Goal: Find specific page/section: Find specific page/section

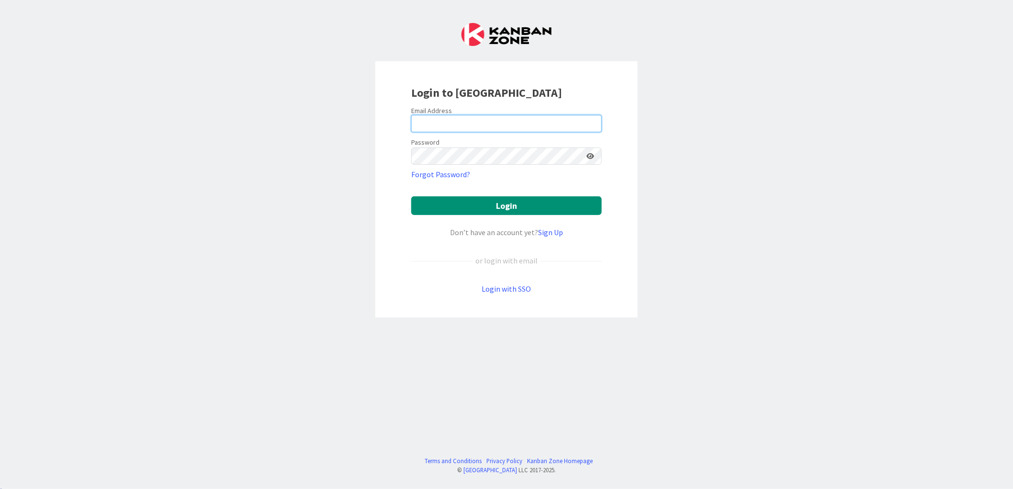
type input "[EMAIL_ADDRESS][DOMAIN_NAME]"
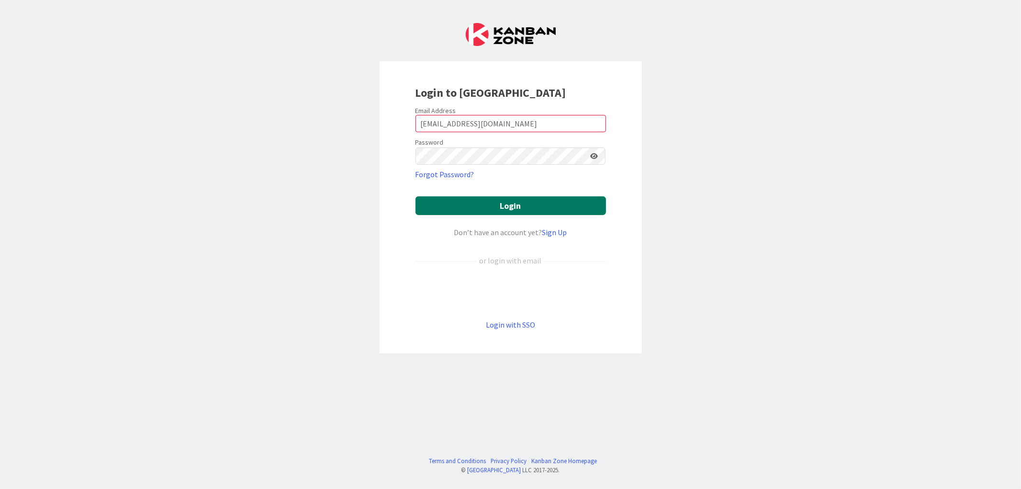
click at [525, 202] on button "Login" at bounding box center [511, 205] width 191 height 19
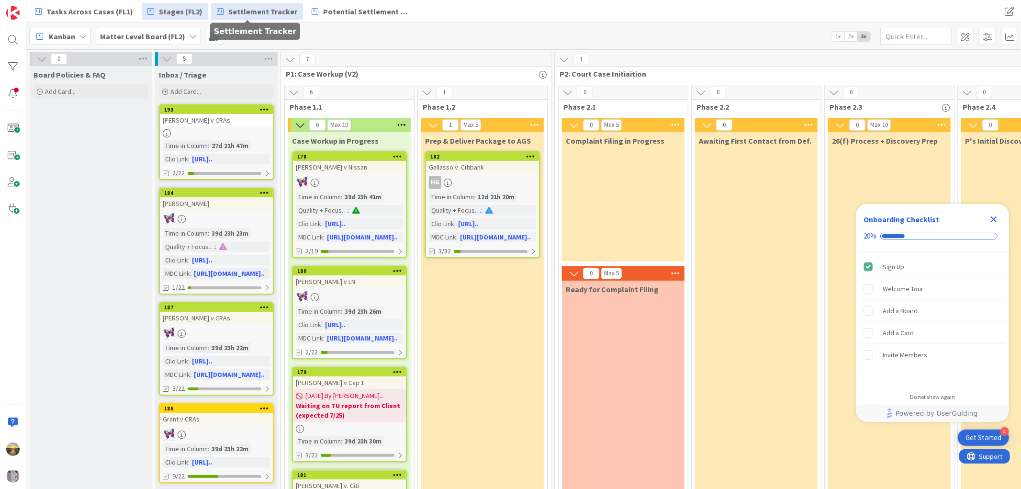
click at [286, 16] on link "Settlement Tracker" at bounding box center [257, 11] width 92 height 17
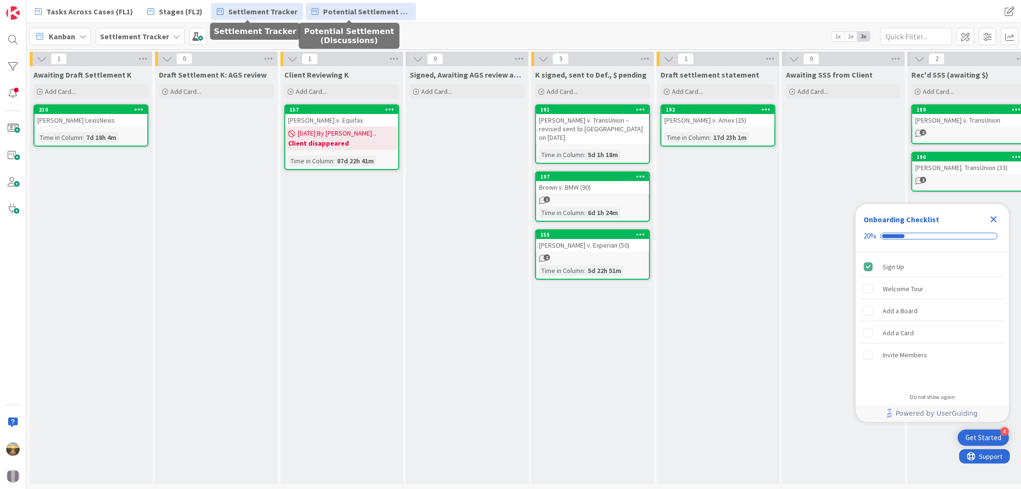
click at [366, 5] on link "Potential Settlement (Discussions)" at bounding box center [361, 11] width 110 height 17
